Goal: Task Accomplishment & Management: Complete application form

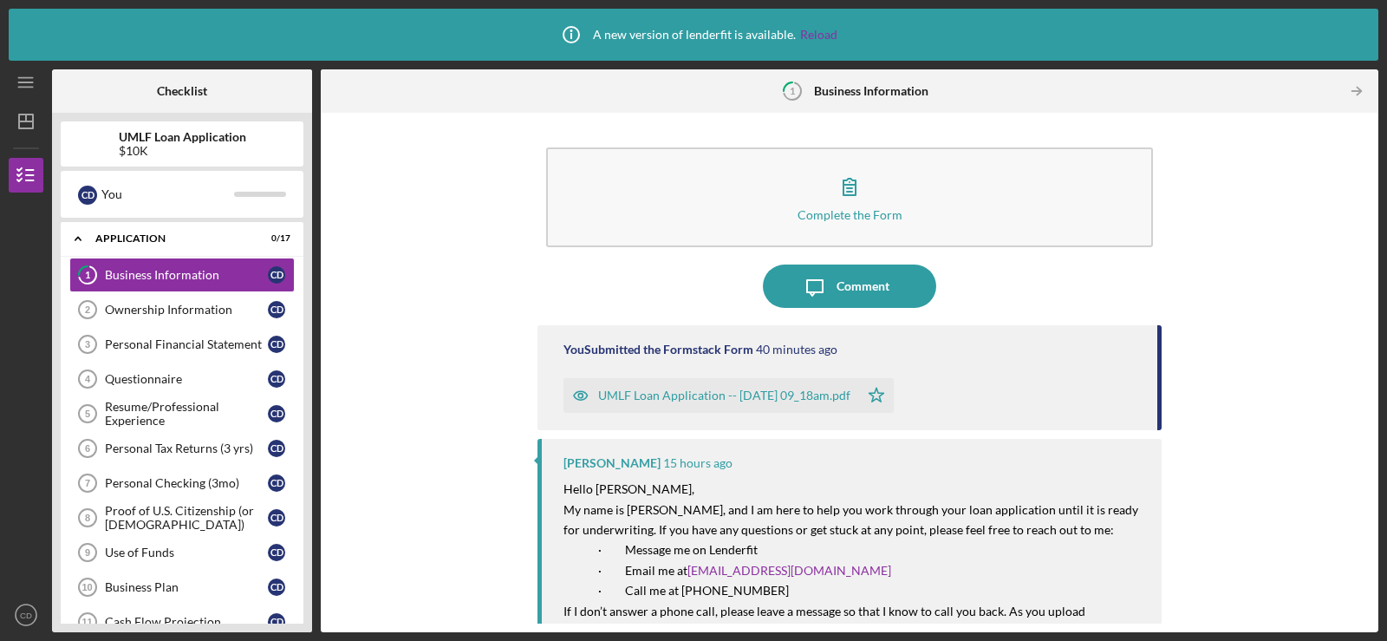
scroll to position [340, 0]
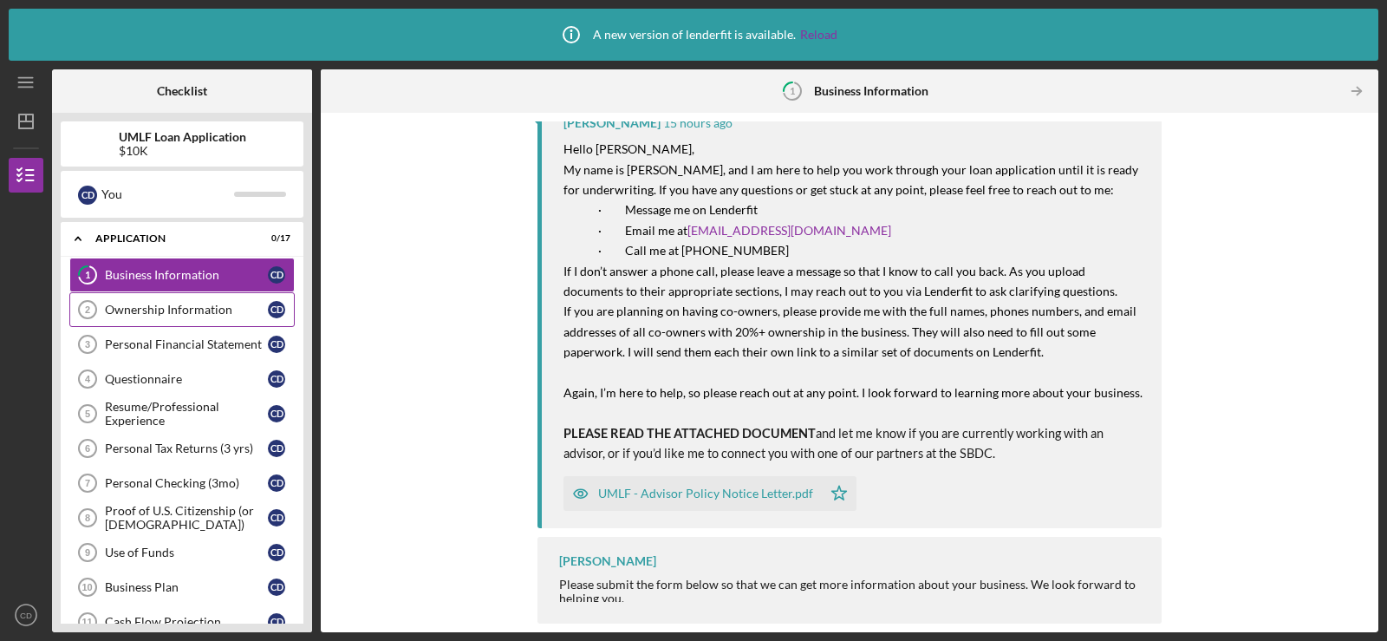
click at [181, 308] on div "Ownership Information" at bounding box center [186, 310] width 163 height 14
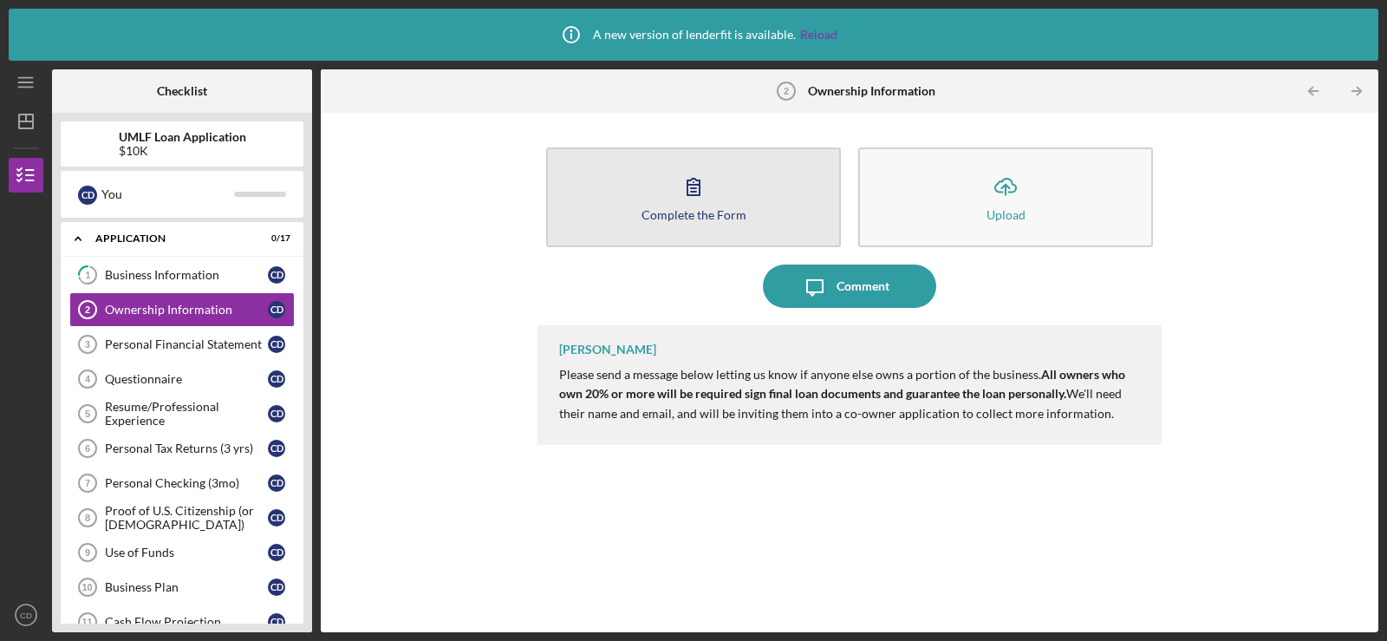
click at [693, 218] on div "Complete the Form" at bounding box center [693, 214] width 105 height 13
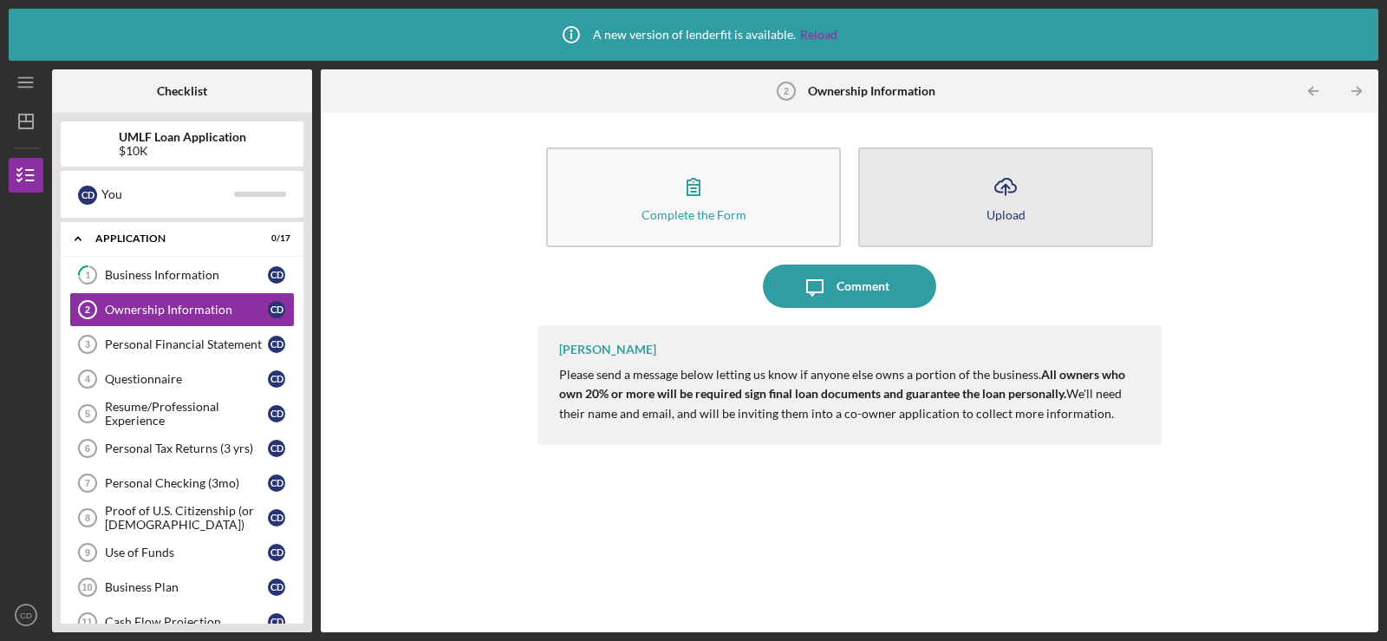
click at [1008, 205] on icon "Icon/Upload" at bounding box center [1005, 186] width 43 height 43
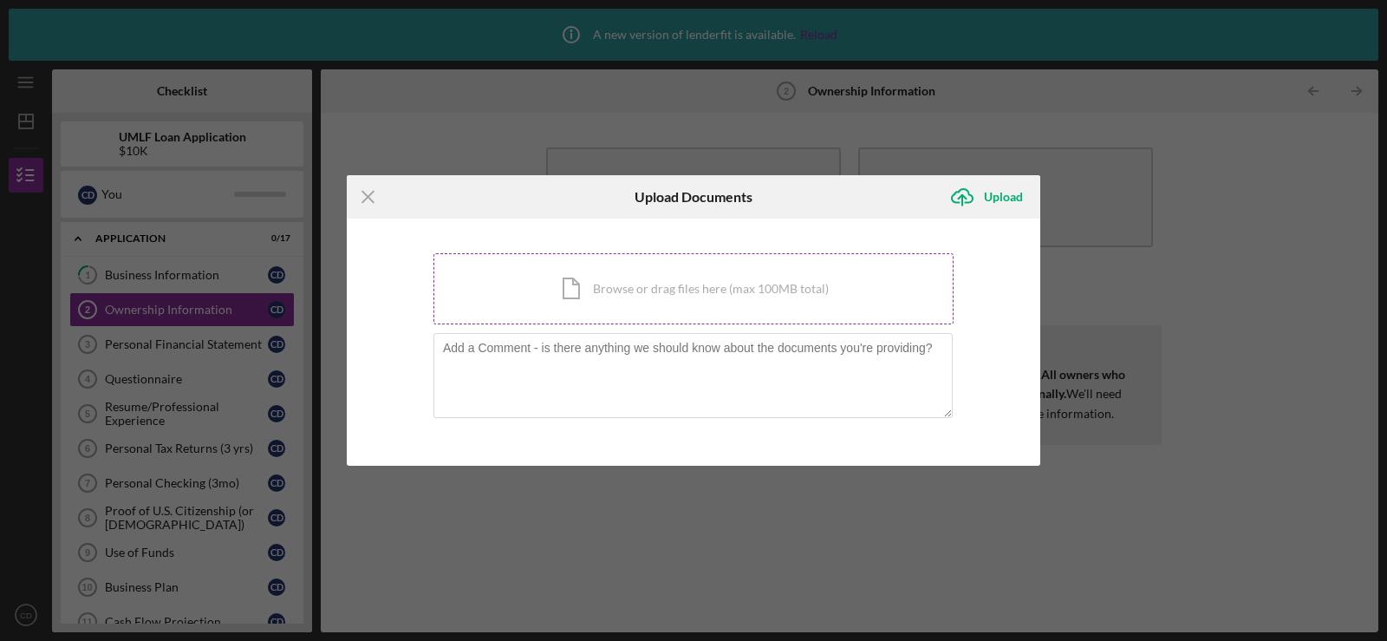
click at [700, 284] on div "Icon/Document Browse or drag files here (max 100MB total) Tap to choose files o…" at bounding box center [693, 288] width 520 height 71
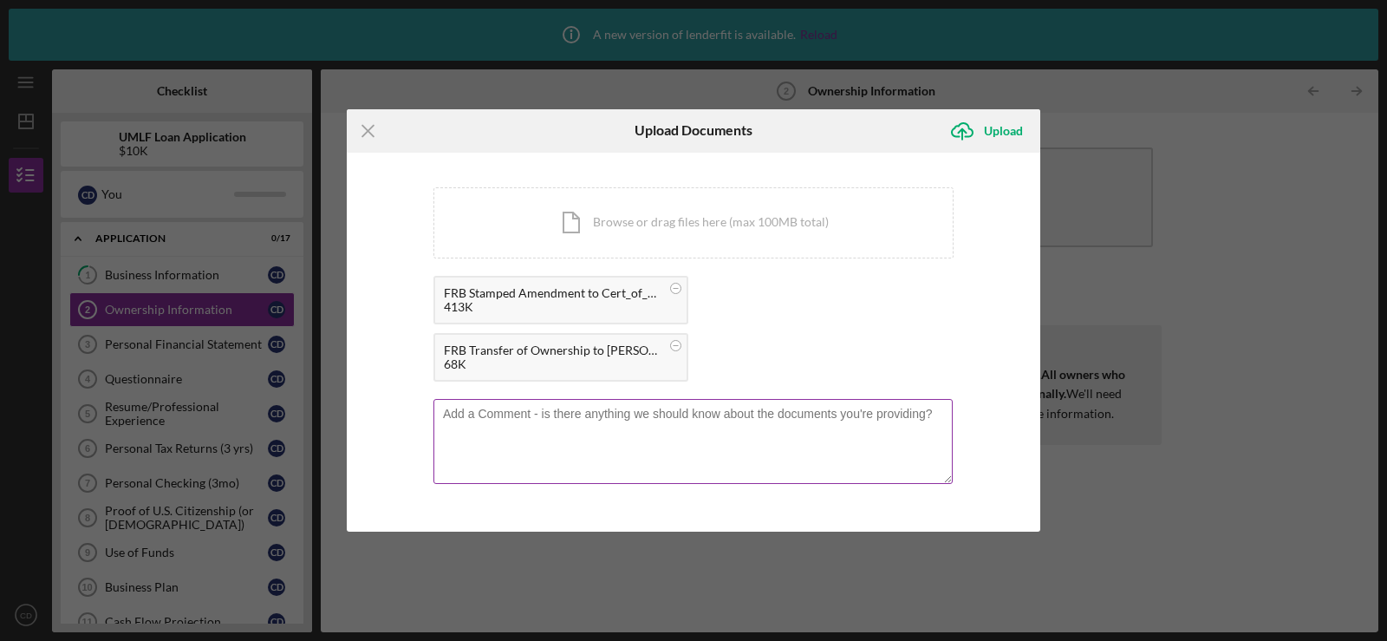
click at [715, 419] on textarea at bounding box center [692, 441] width 519 height 85
type textarea "Certificate of Organization and Transfer of Ownership Documentation."
click at [978, 126] on icon "Icon/Upload" at bounding box center [961, 130] width 43 height 43
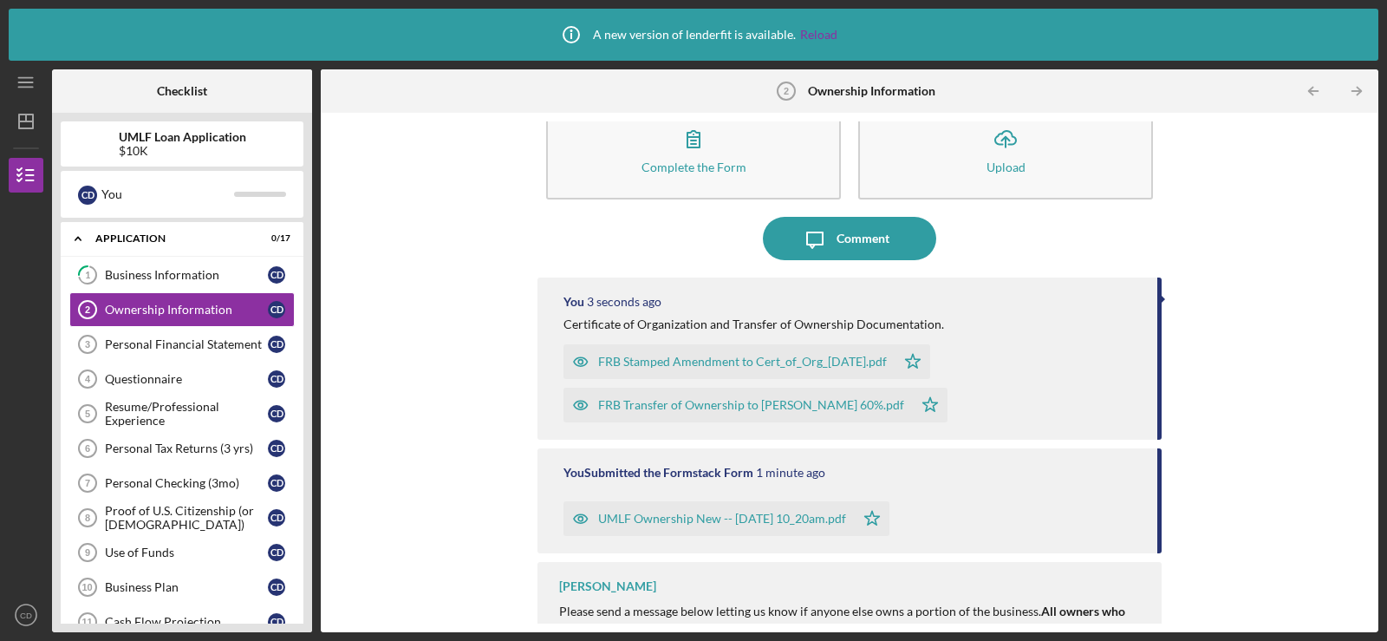
scroll to position [73, 0]
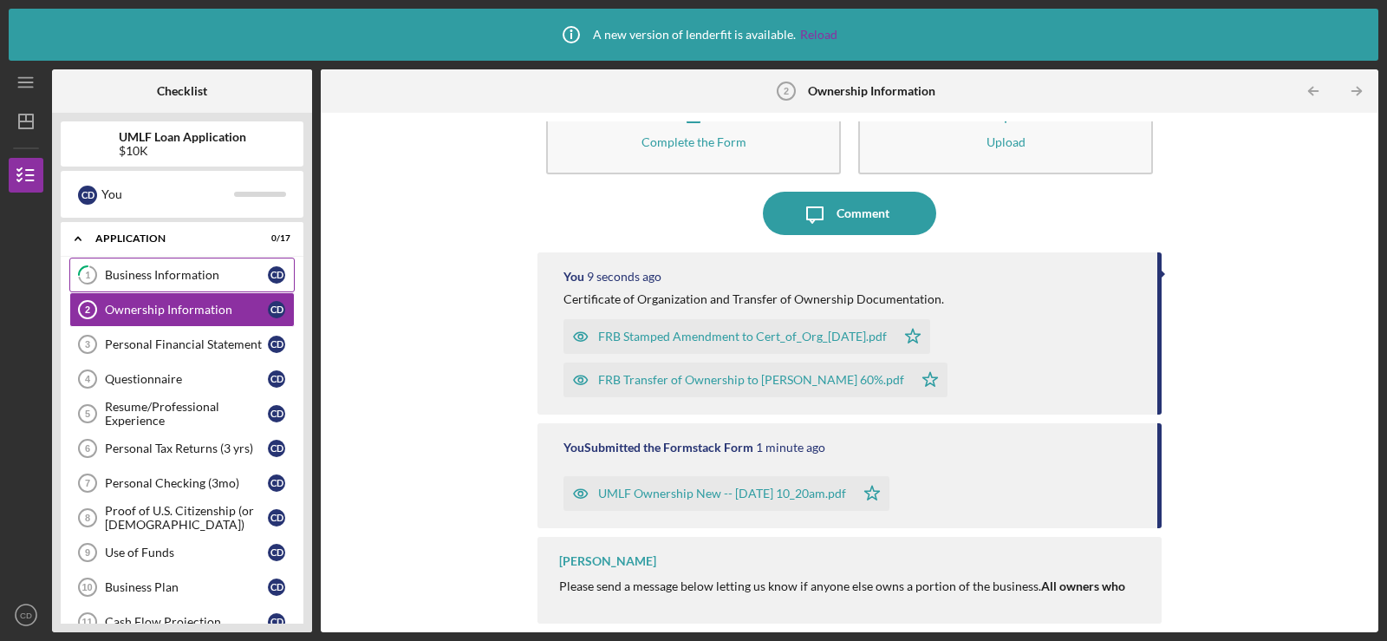
click at [194, 270] on div "Business Information" at bounding box center [186, 275] width 163 height 14
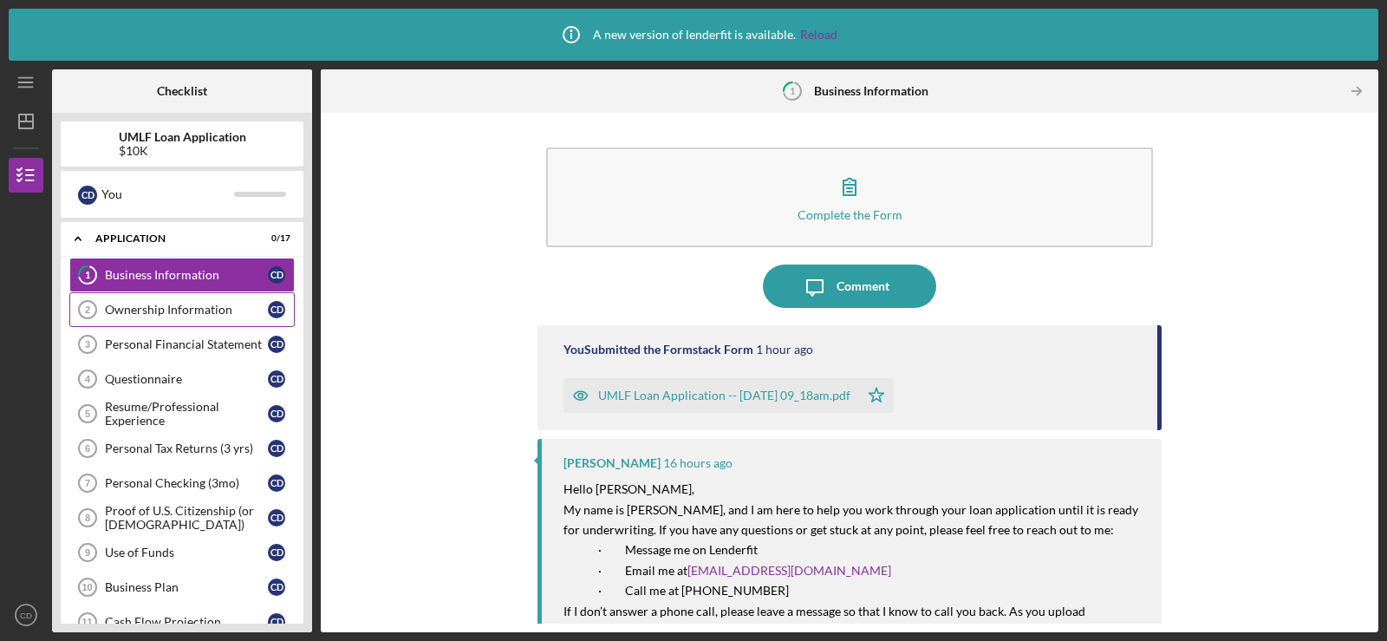
click at [202, 306] on div "Ownership Information" at bounding box center [186, 310] width 163 height 14
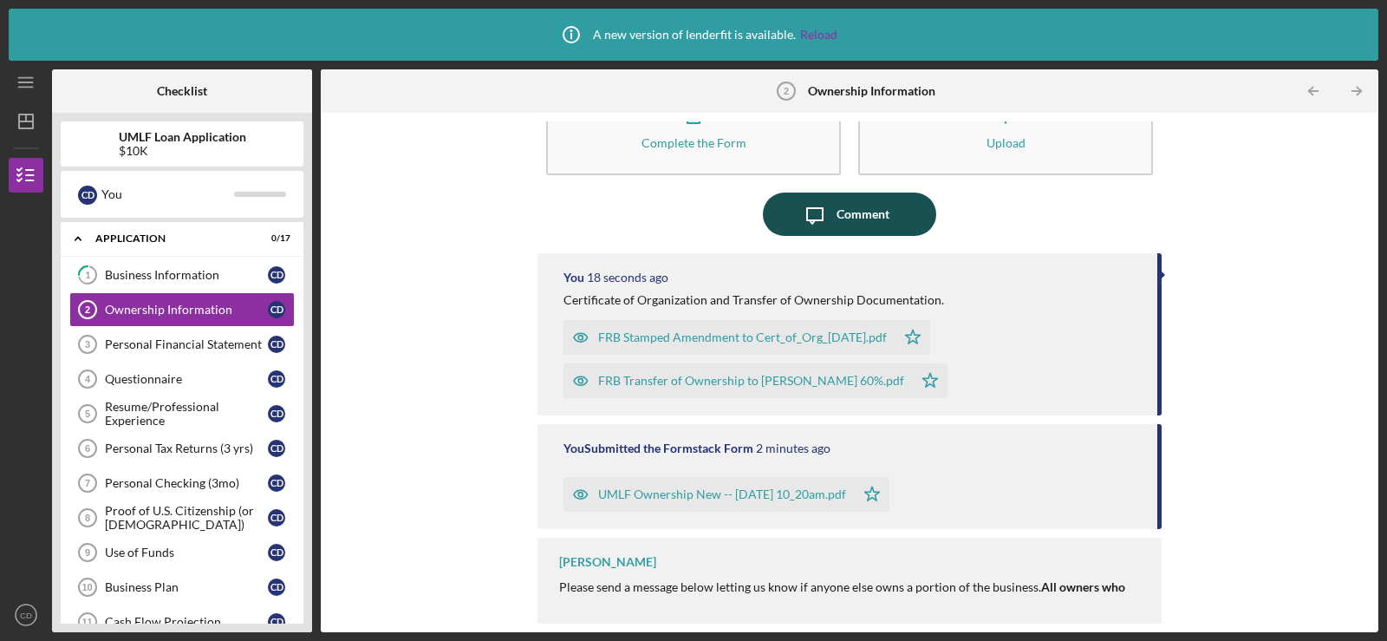
scroll to position [73, 0]
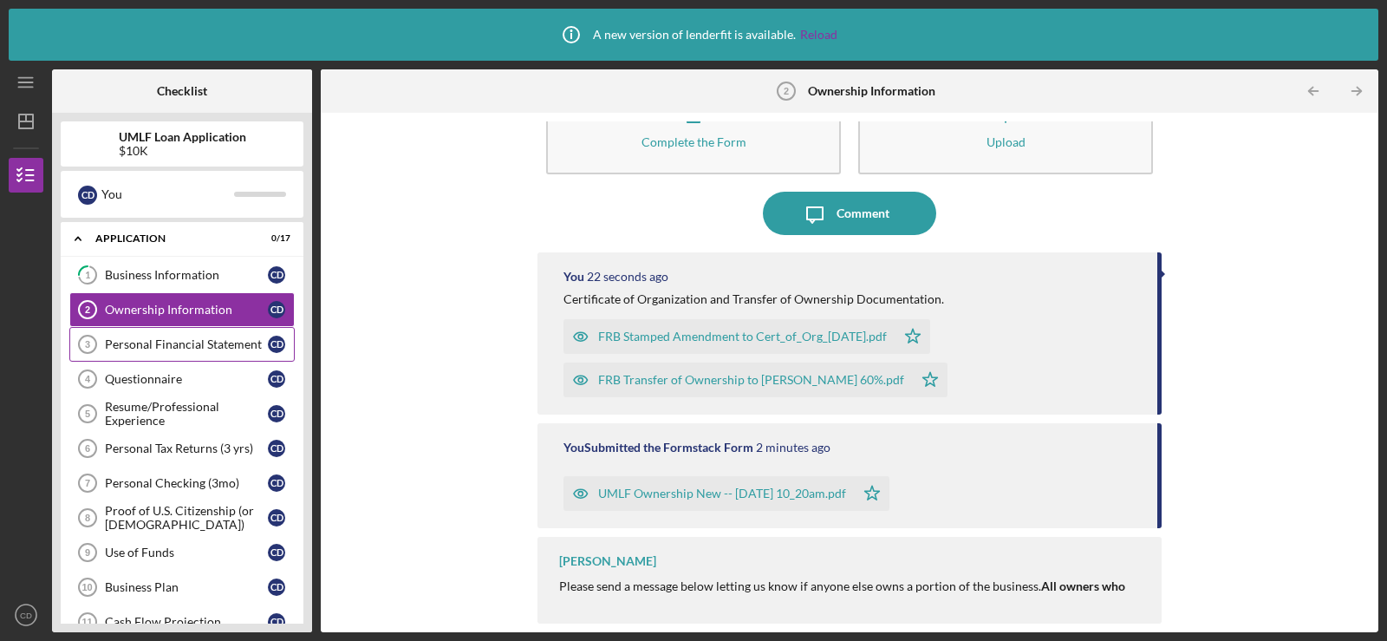
click at [172, 348] on div "Personal Financial Statement" at bounding box center [186, 344] width 163 height 14
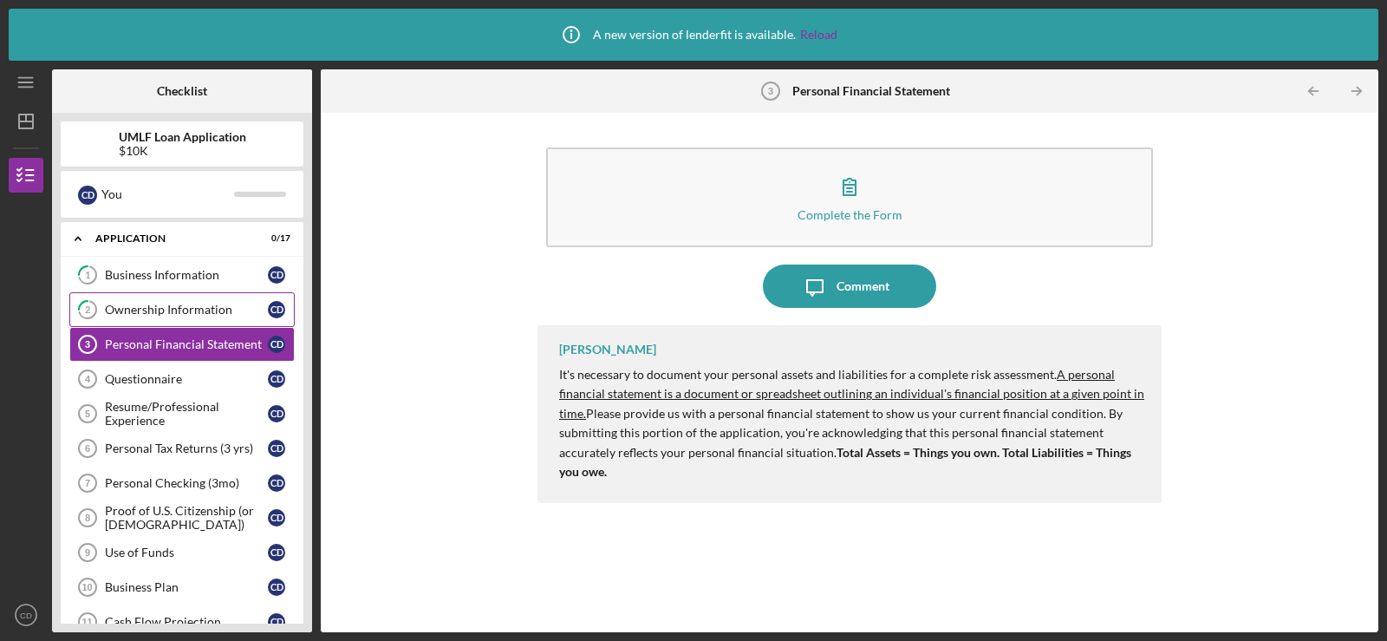
click at [196, 303] on div "Ownership Information" at bounding box center [186, 310] width 163 height 14
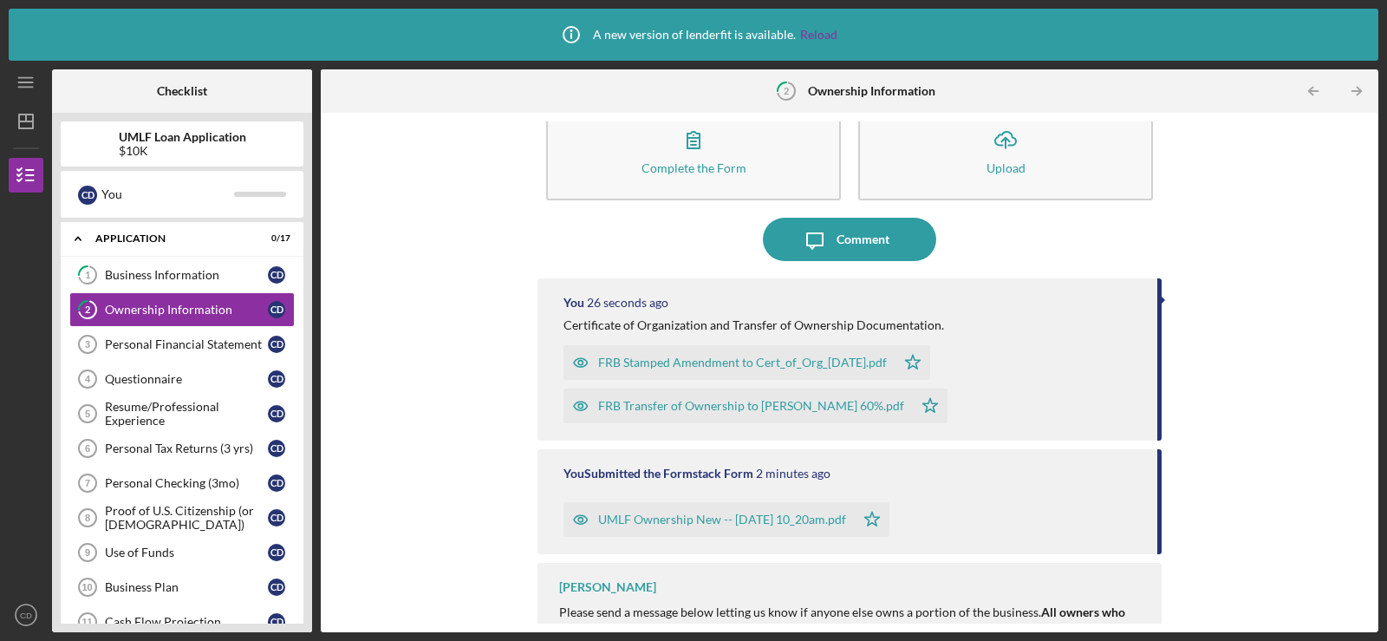
scroll to position [73, 0]
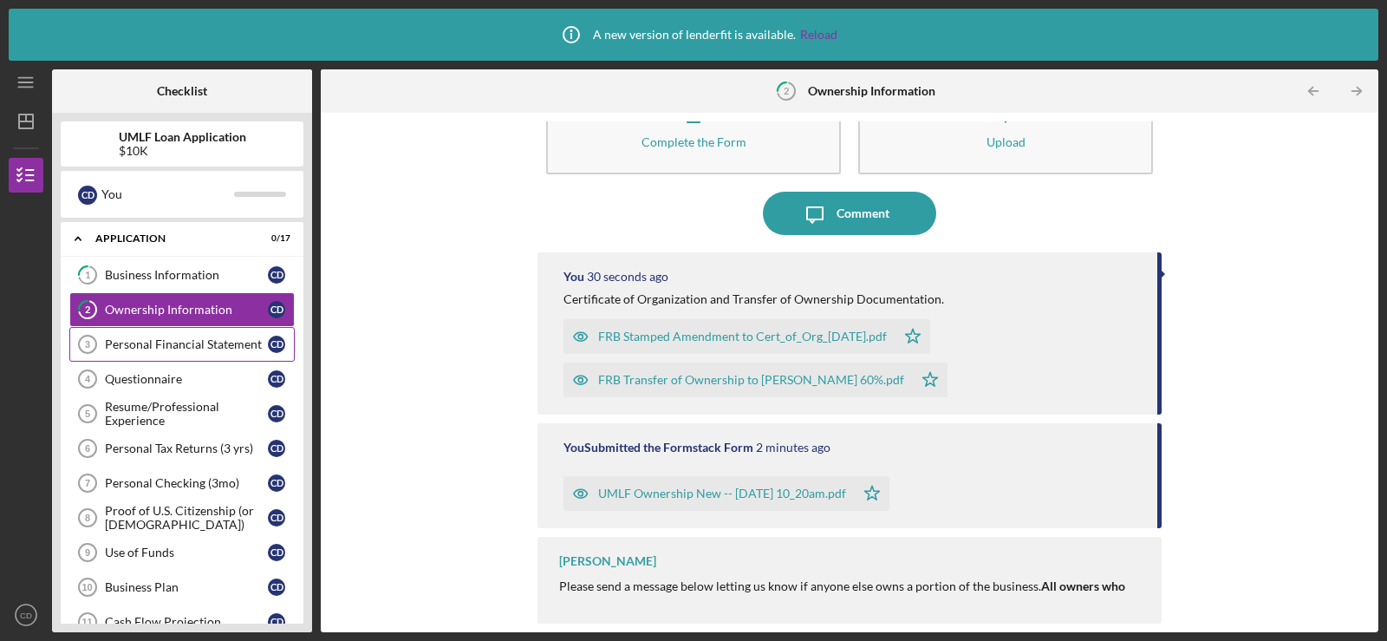
click at [203, 348] on div "Personal Financial Statement" at bounding box center [186, 344] width 163 height 14
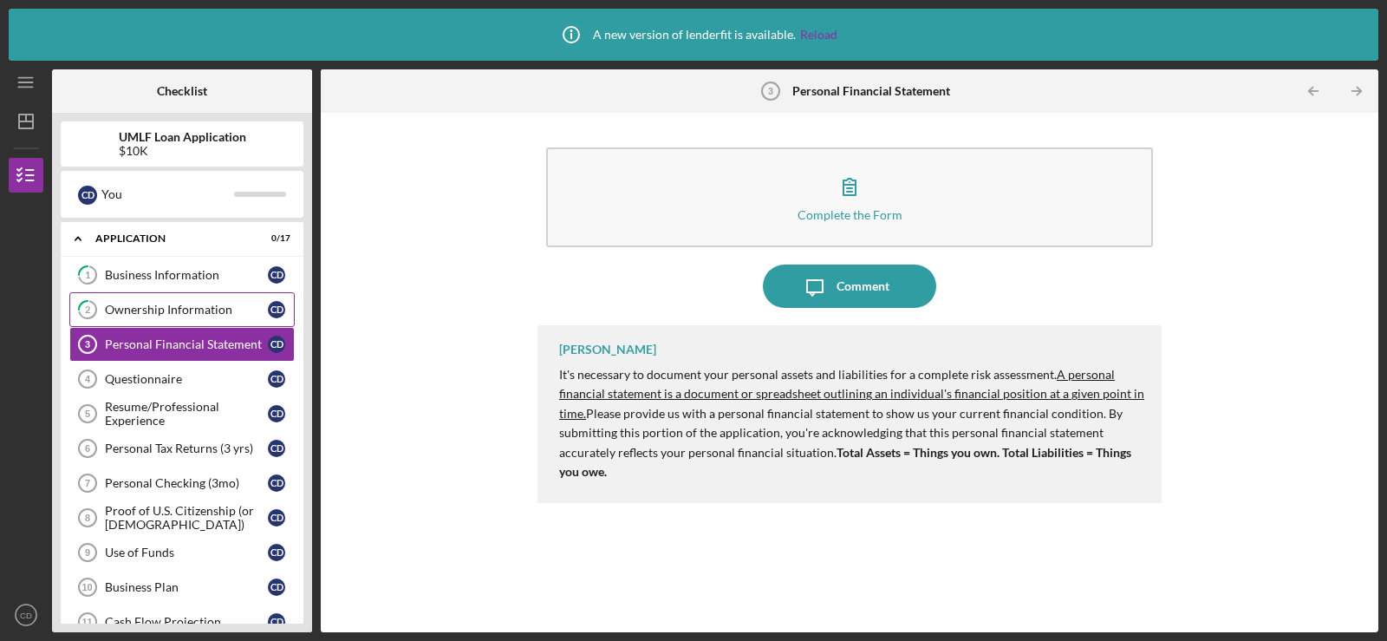
click at [205, 296] on link "2 Ownership Information C D" at bounding box center [181, 309] width 225 height 35
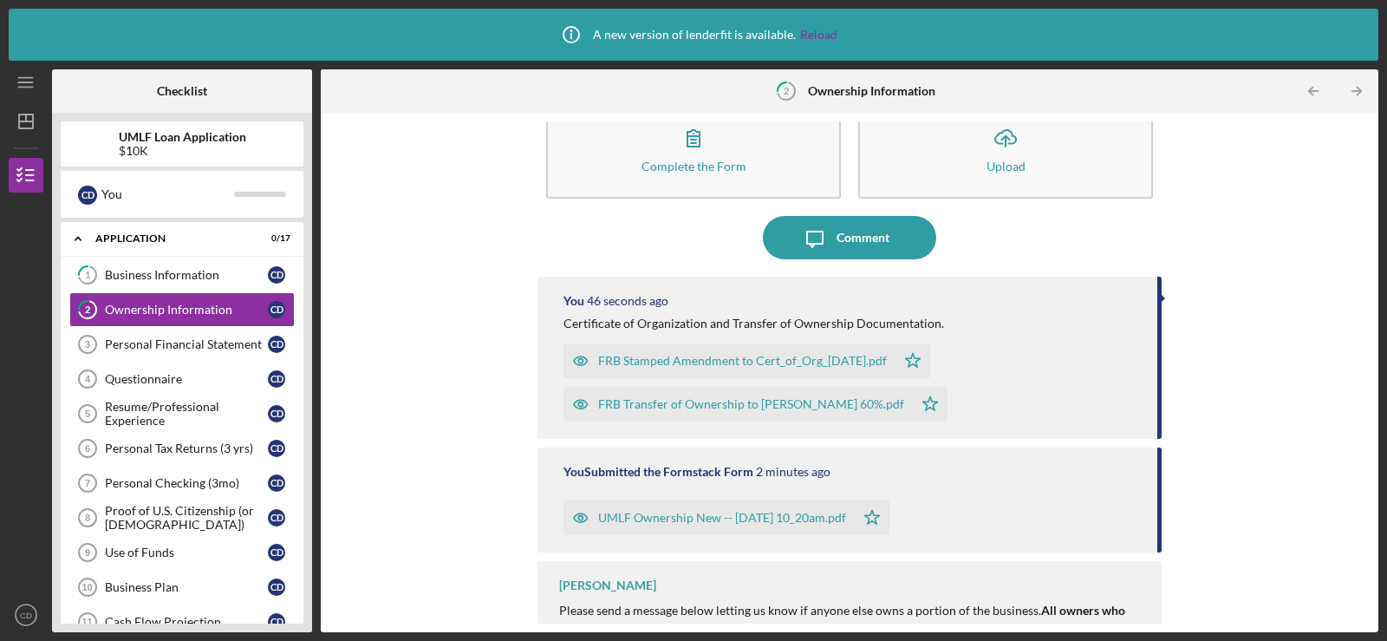
scroll to position [73, 0]
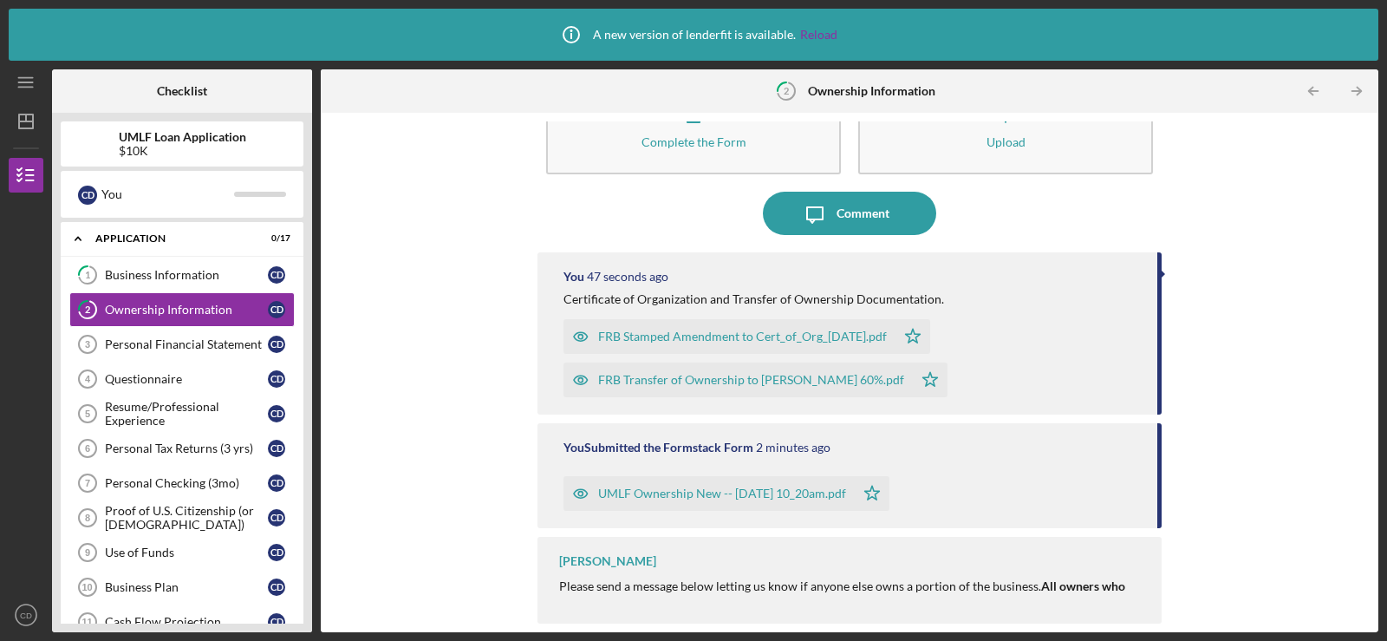
click at [701, 490] on div "UMLF Ownership New -- [DATE] 10_20am.pdf" at bounding box center [722, 493] width 248 height 14
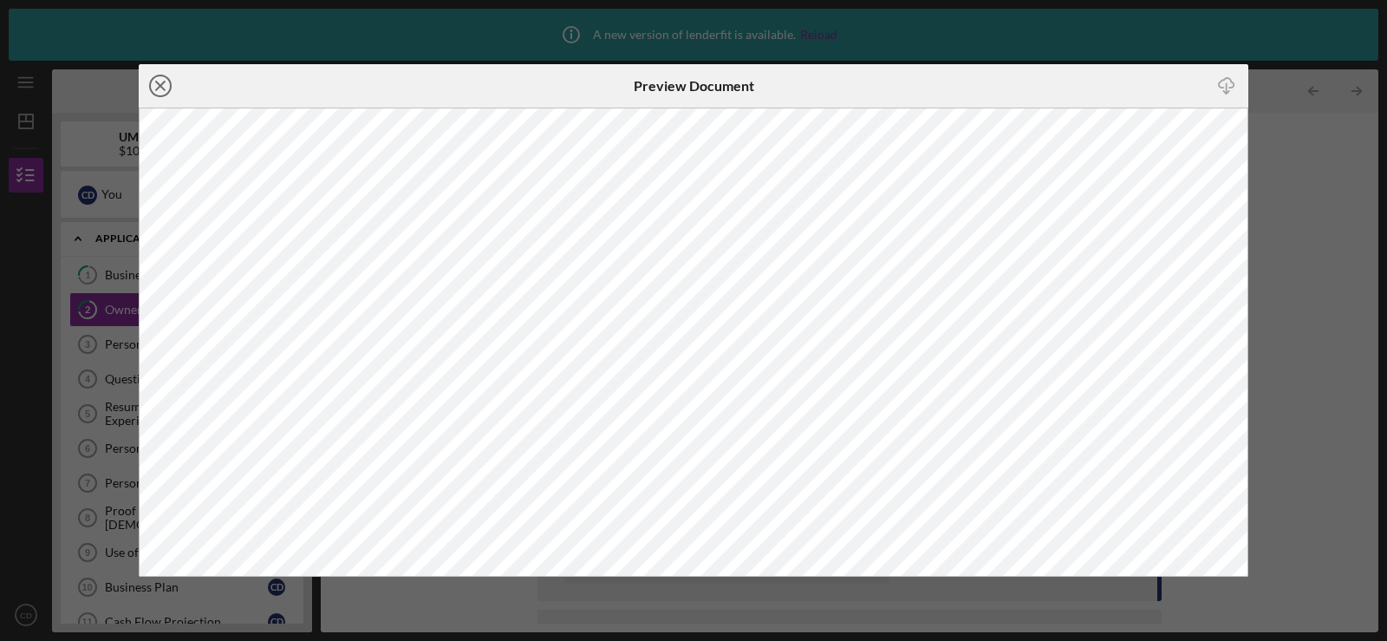
click at [169, 85] on icon "Icon/Close" at bounding box center [160, 85] width 43 height 43
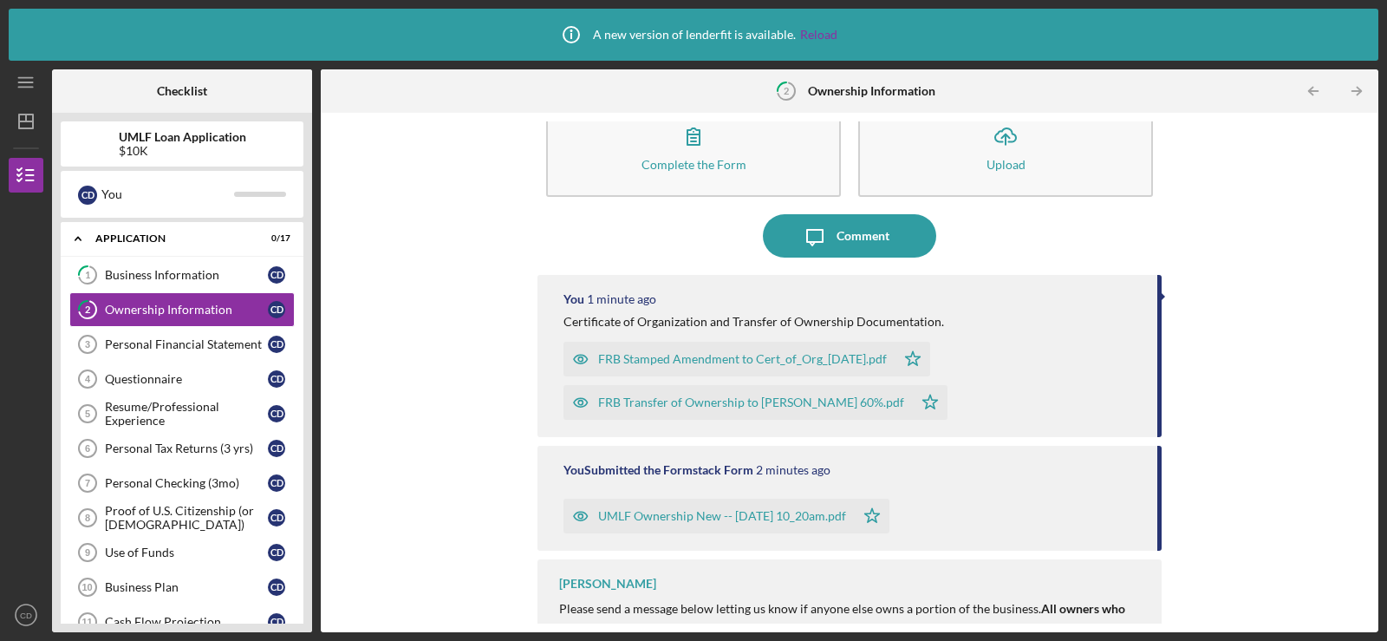
scroll to position [73, 0]
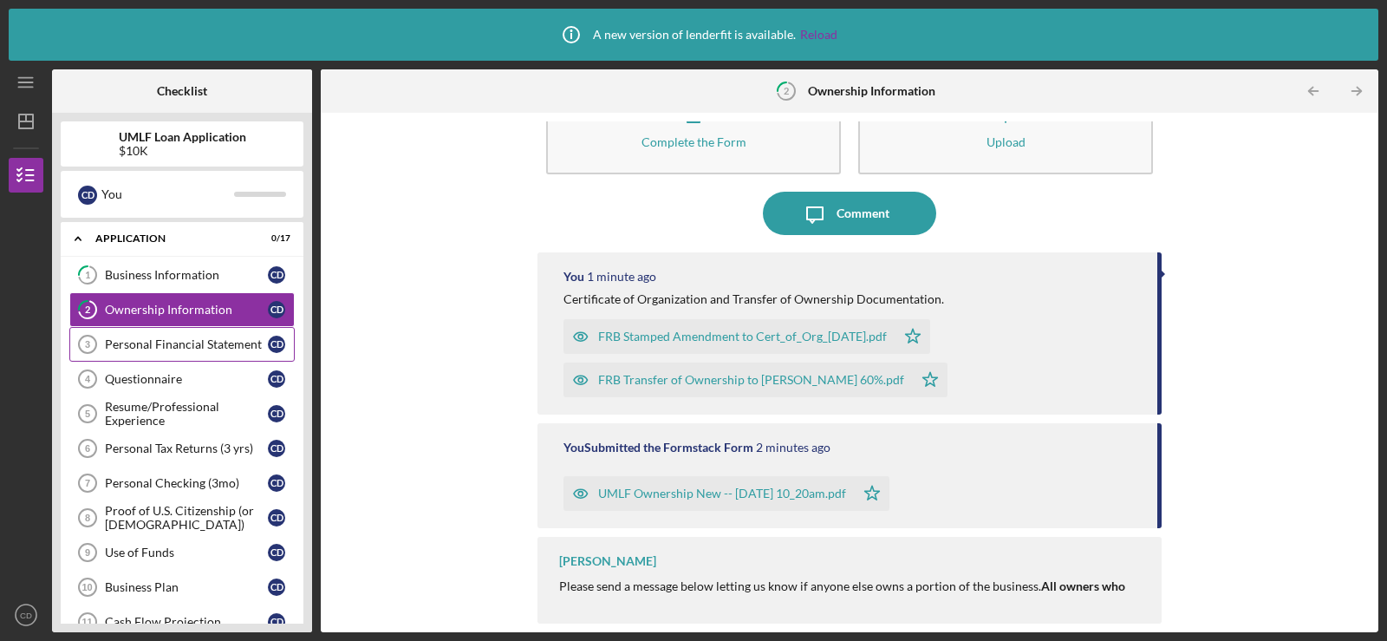
click at [158, 349] on div "Personal Financial Statement" at bounding box center [186, 344] width 163 height 14
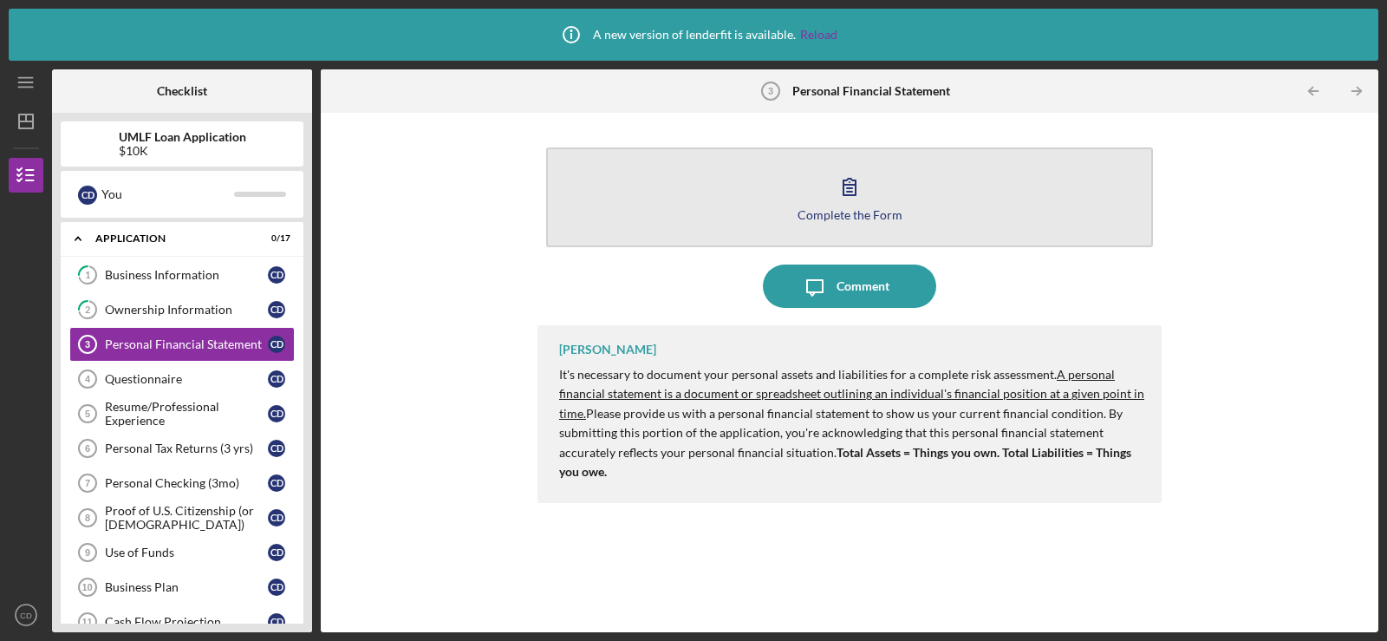
click at [867, 204] on icon "button" at bounding box center [849, 186] width 43 height 43
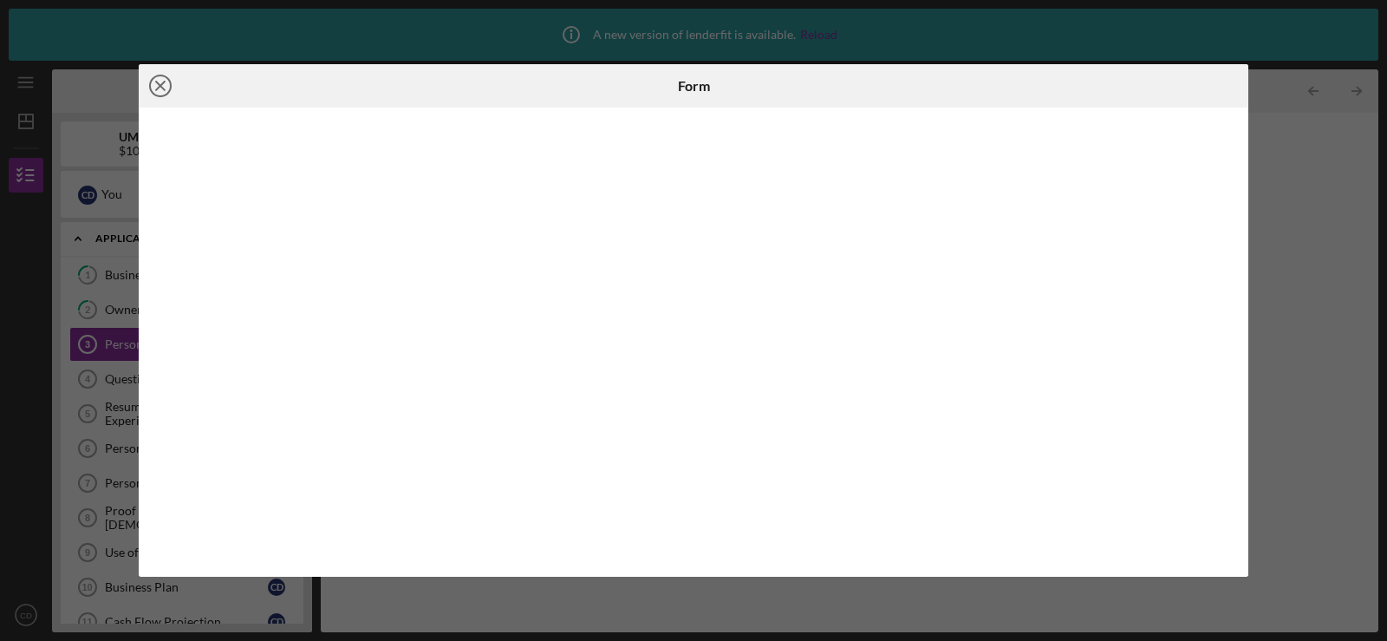
click at [153, 92] on icon "Icon/Close" at bounding box center [160, 85] width 43 height 43
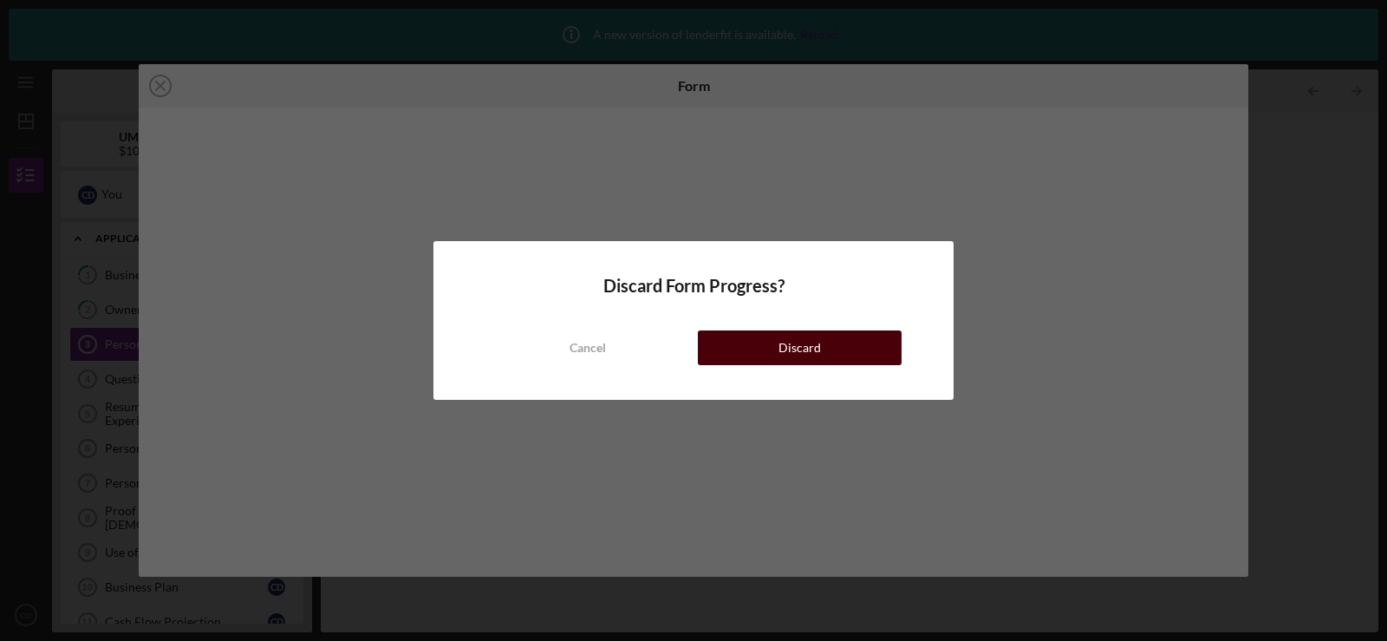
click at [791, 340] on div "Discard" at bounding box center [799, 347] width 42 height 35
